Goal: Task Accomplishment & Management: Manage account settings

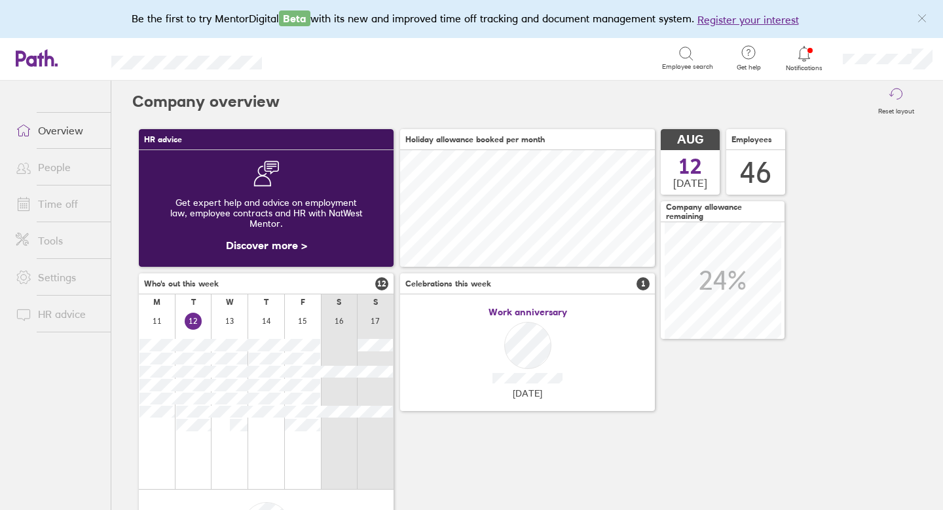
scroll to position [117, 255]
click at [802, 47] on icon at bounding box center [803, 53] width 11 height 15
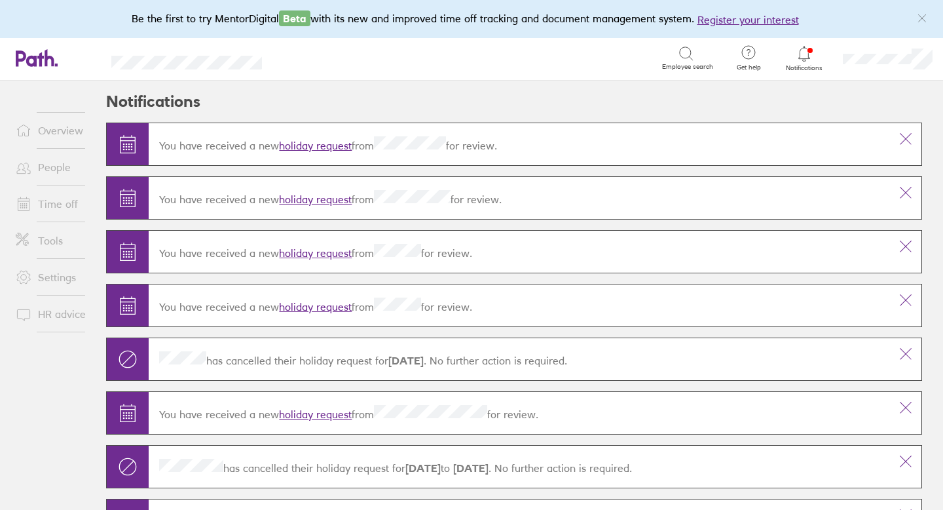
click at [341, 141] on link "holiday request" at bounding box center [315, 145] width 73 height 13
